Goal: Task Accomplishment & Management: Complete application form

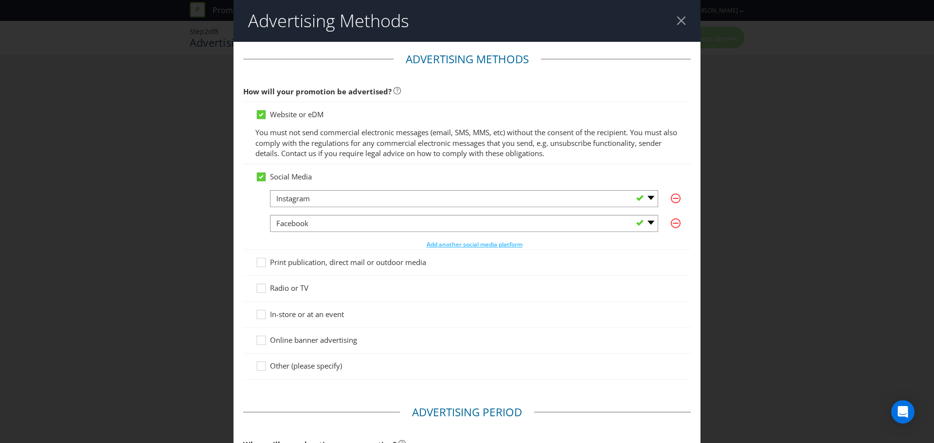
select select "INSTAGRAM"
select select "FACEBOOK"
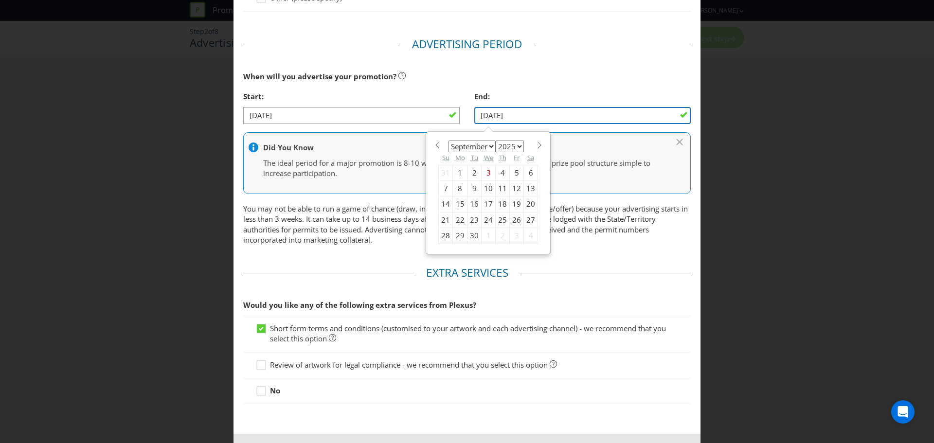
click at [537, 114] on input "[DATE]" at bounding box center [582, 115] width 216 height 17
click at [691, 254] on main "Advertising Methods How will your promotion be advertised? Website or eDM You m…" at bounding box center [466, 54] width 467 height 760
click at [515, 111] on input "[DATE]" at bounding box center [582, 115] width 216 height 17
click at [491, 146] on select "January February March April May June July August September October November De…" at bounding box center [471, 147] width 47 height 12
select select "9"
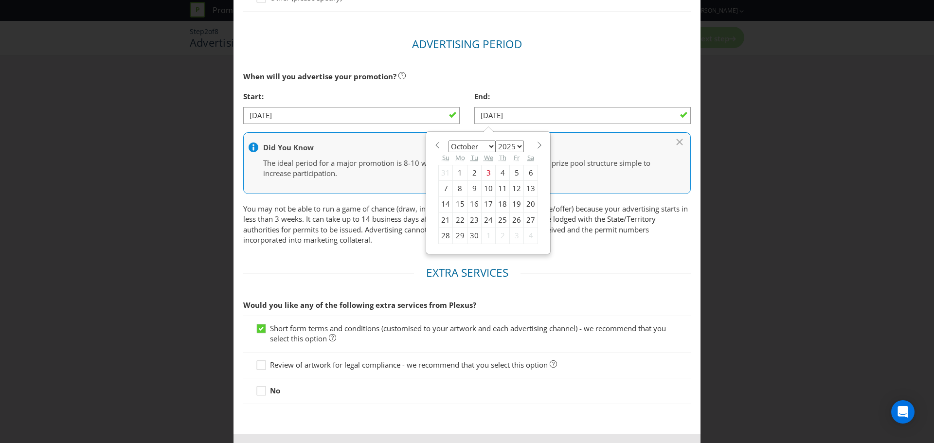
click at [448, 141] on select "January February March April May June July August September October November De…" at bounding box center [471, 147] width 47 height 12
click at [468, 187] on div "7" at bounding box center [474, 188] width 14 height 16
type input "[DATE]"
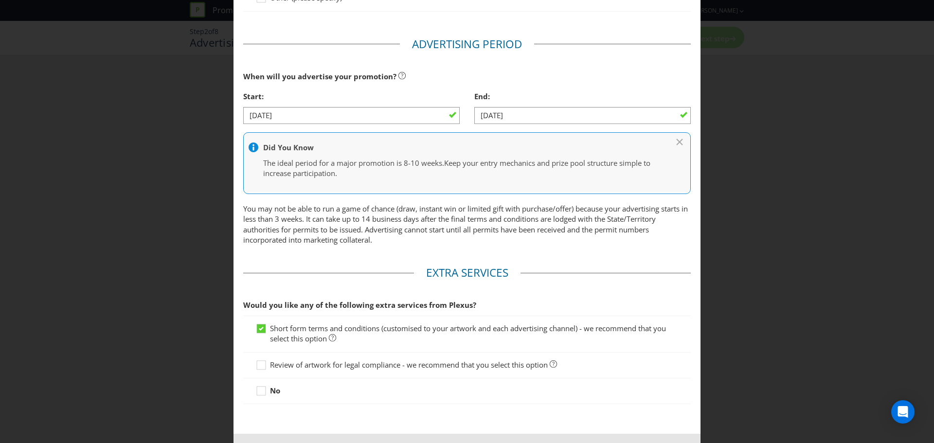
click at [584, 224] on p "You may not be able to run a game of chance (draw, instant win or limited gift …" at bounding box center [466, 225] width 447 height 42
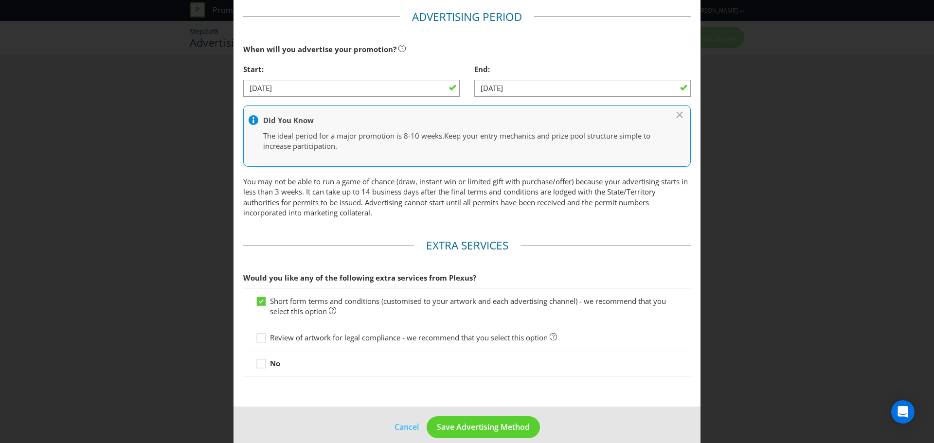
scroll to position [408, 0]
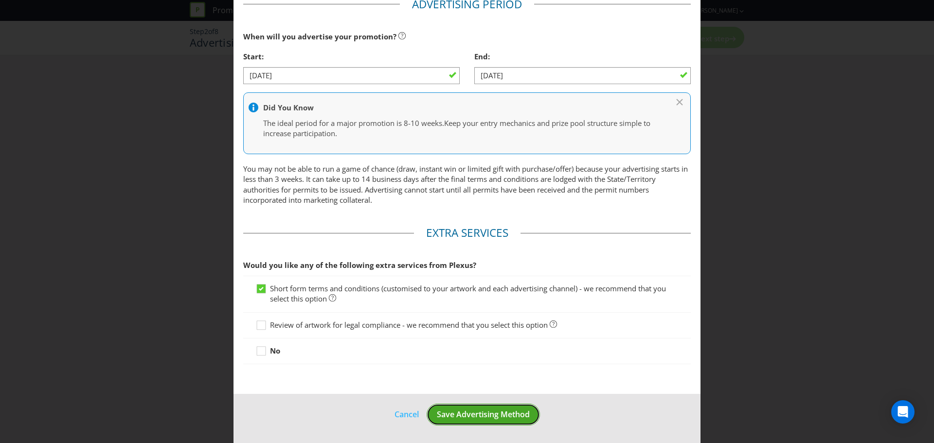
click at [480, 413] on span "Save Advertising Method" at bounding box center [483, 414] width 93 height 11
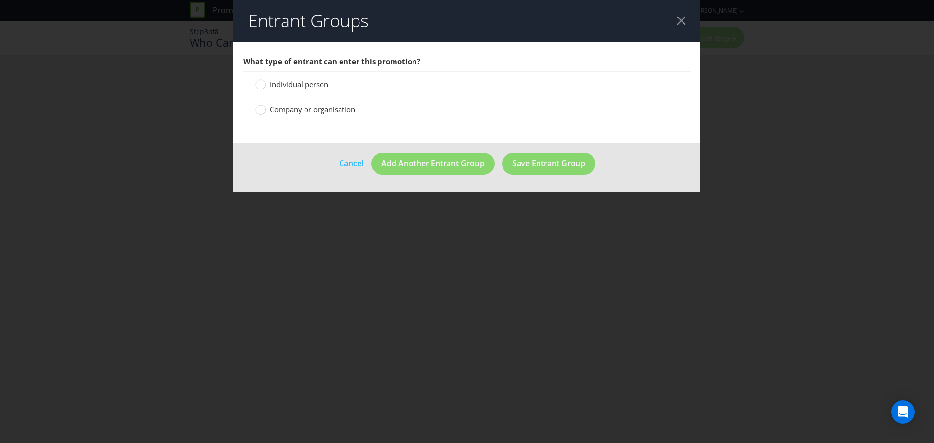
click at [318, 88] on span "Individual person" at bounding box center [299, 84] width 58 height 10
click at [0, 0] on input "Individual person" at bounding box center [0, 0] width 0 height 0
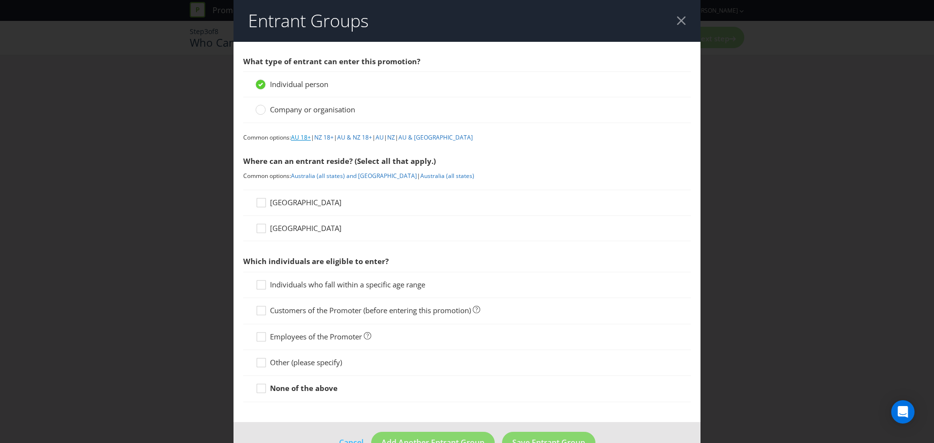
click at [303, 141] on link "AU 18+" at bounding box center [301, 137] width 20 height 8
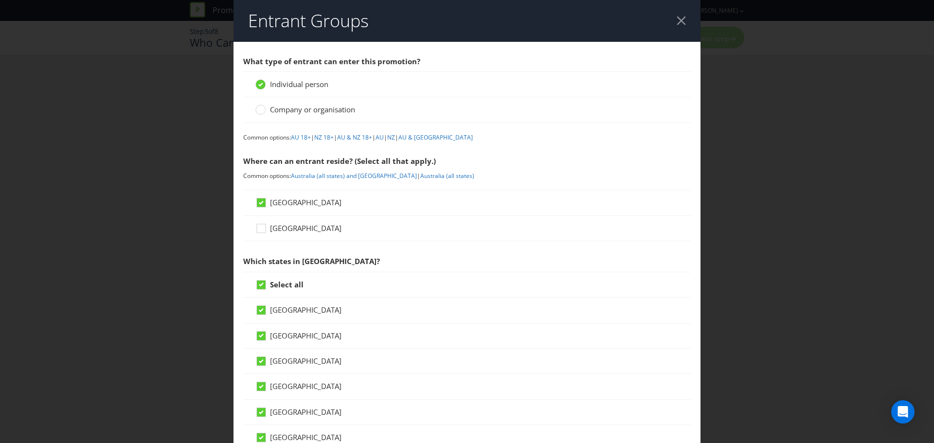
scroll to position [388, 0]
